Goal: Information Seeking & Learning: Learn about a topic

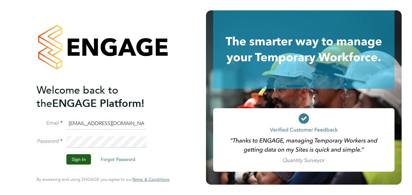
click at [185, 102] on div "Welcome back to the ENGAGE Platform! Email fesouth@protocol.co.uk Password Sign…" at bounding box center [103, 97] width 206 height 195
click at [85, 164] on button "Sign In" at bounding box center [78, 159] width 25 height 10
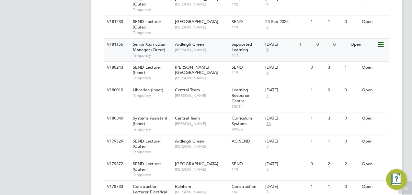
scroll to position [274, 0]
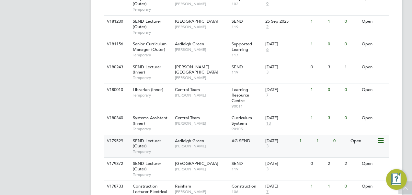
click at [192, 142] on span "Ardleigh Green" at bounding box center [189, 141] width 29 height 6
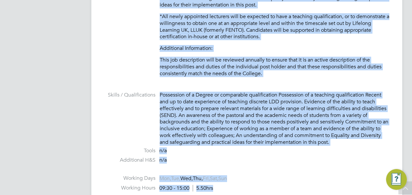
scroll to position [863, 0]
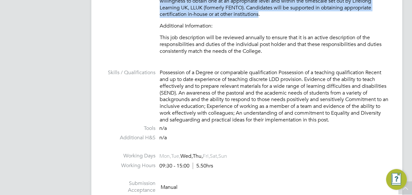
drag, startPoint x: 160, startPoint y: 63, endPoint x: 260, endPoint y: 13, distance: 112.1
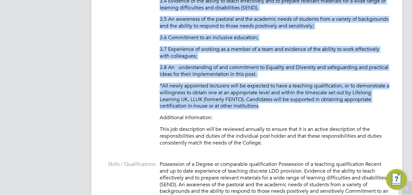
scroll to position [744, 0]
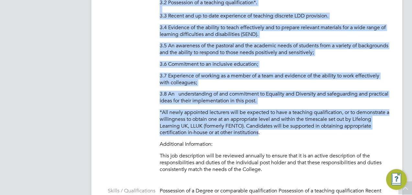
click at [293, 93] on p "3.8 An understanding of and commitment to Equality and Diversity and safeguardi…" at bounding box center [275, 98] width 230 height 14
click at [289, 102] on p "3.8 An understanding of and commitment to Equality and Diversity and safeguardi…" at bounding box center [275, 98] width 230 height 14
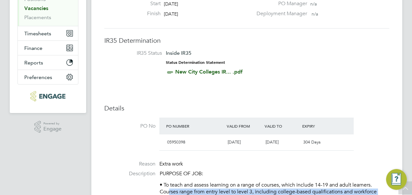
scroll to position [103, 0]
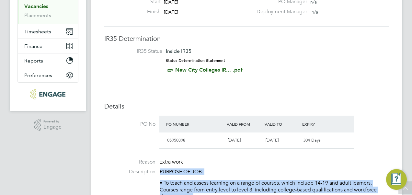
drag, startPoint x: 281, startPoint y: 99, endPoint x: 155, endPoint y: 170, distance: 145.3
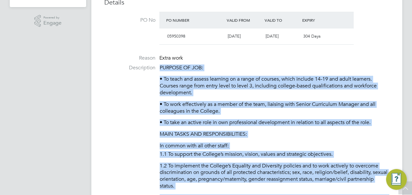
scroll to position [205, 0]
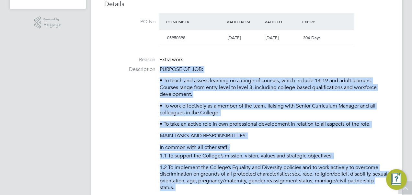
copy div "PURPOSE OF JOB: • To teach and assess learning on a range of courses, which inc…"
